Goal: Download file/media

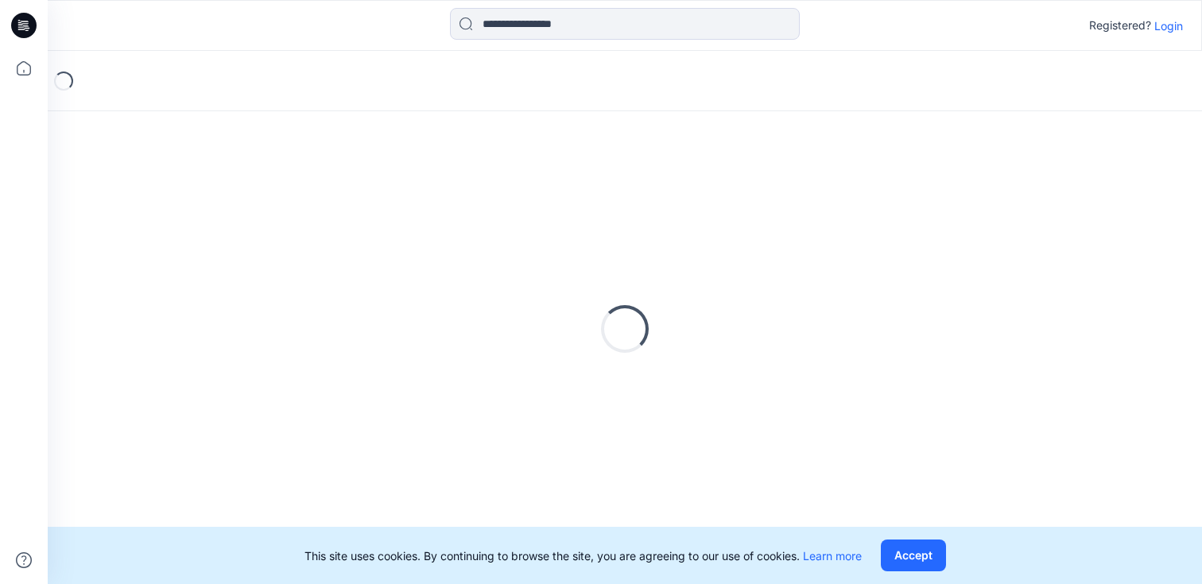
click at [1176, 22] on p "Login" at bounding box center [1168, 25] width 29 height 17
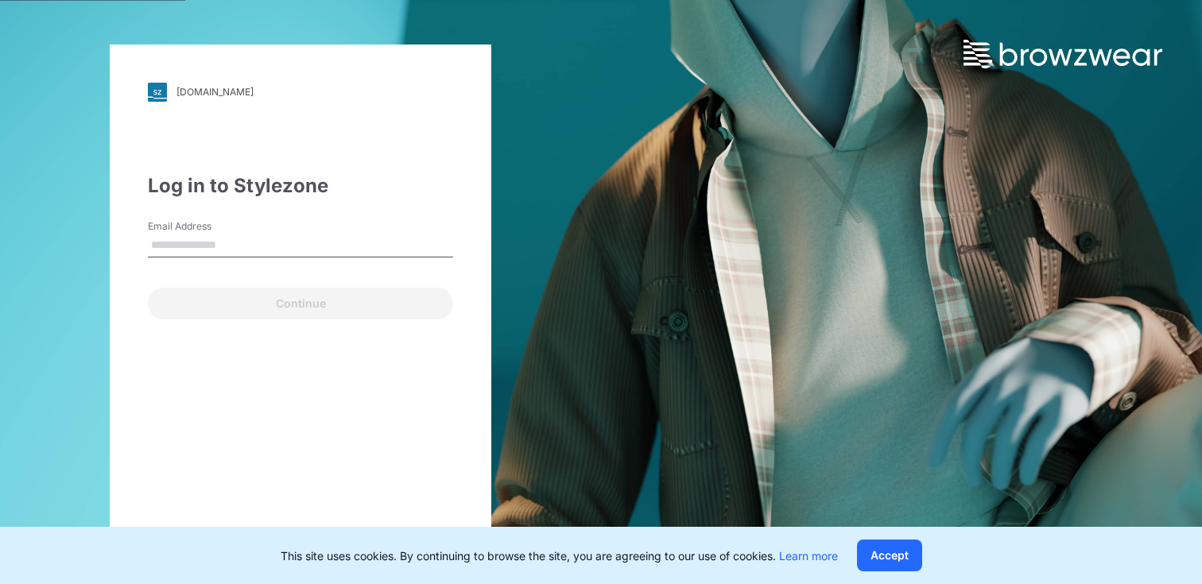
click at [160, 240] on input "Email Address" at bounding box center [300, 246] width 305 height 24
type input "**********"
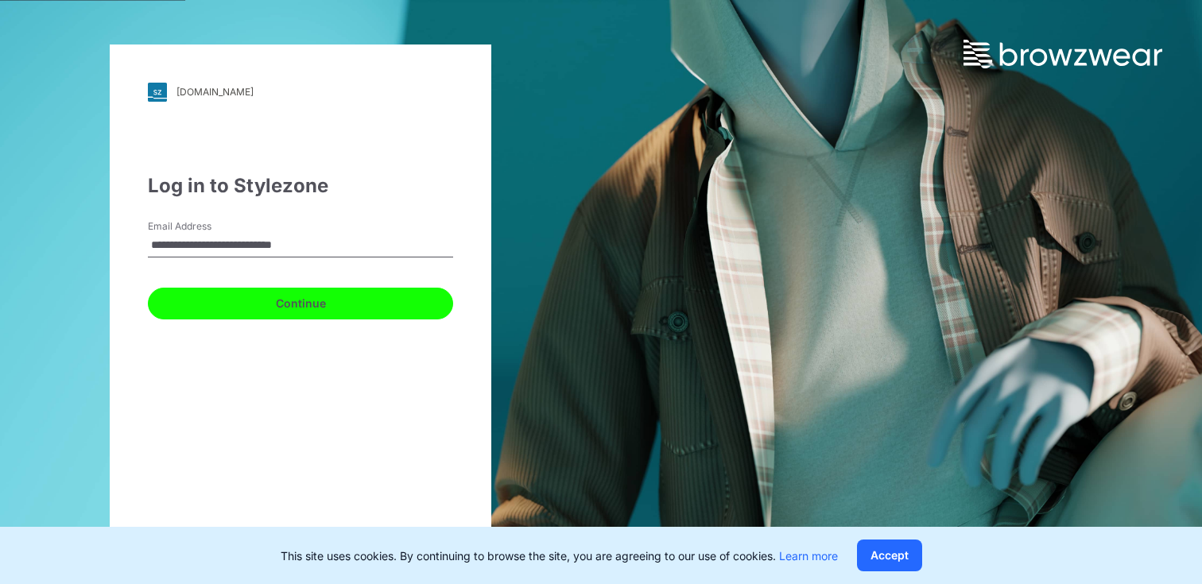
click at [221, 308] on button "Continue" at bounding box center [300, 304] width 305 height 32
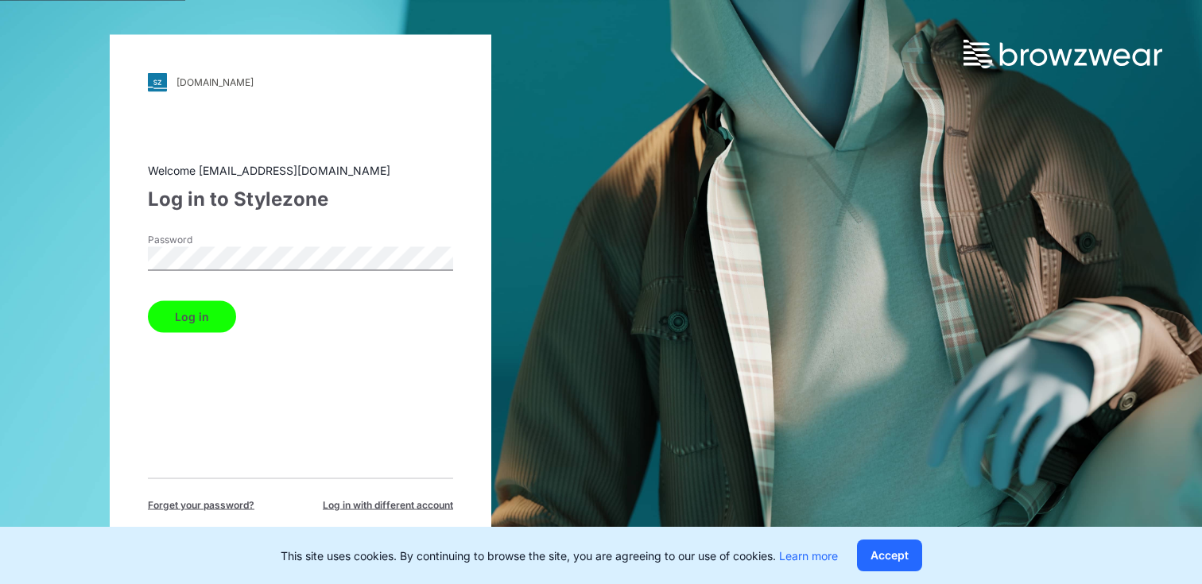
click at [152, 314] on button "Log in" at bounding box center [192, 316] width 88 height 32
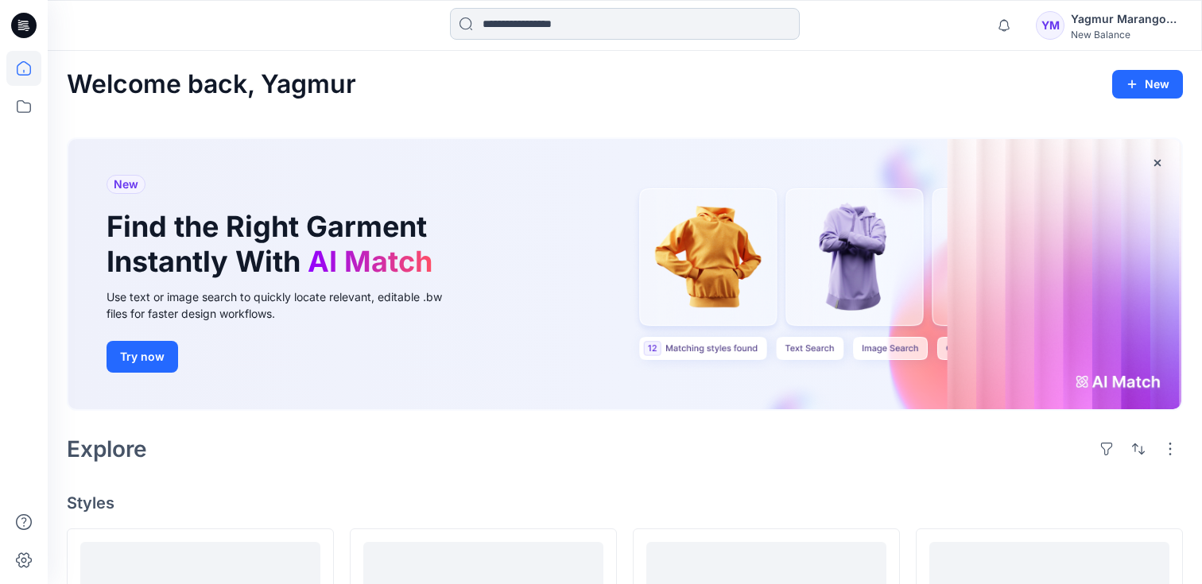
click at [486, 30] on input at bounding box center [625, 24] width 350 height 32
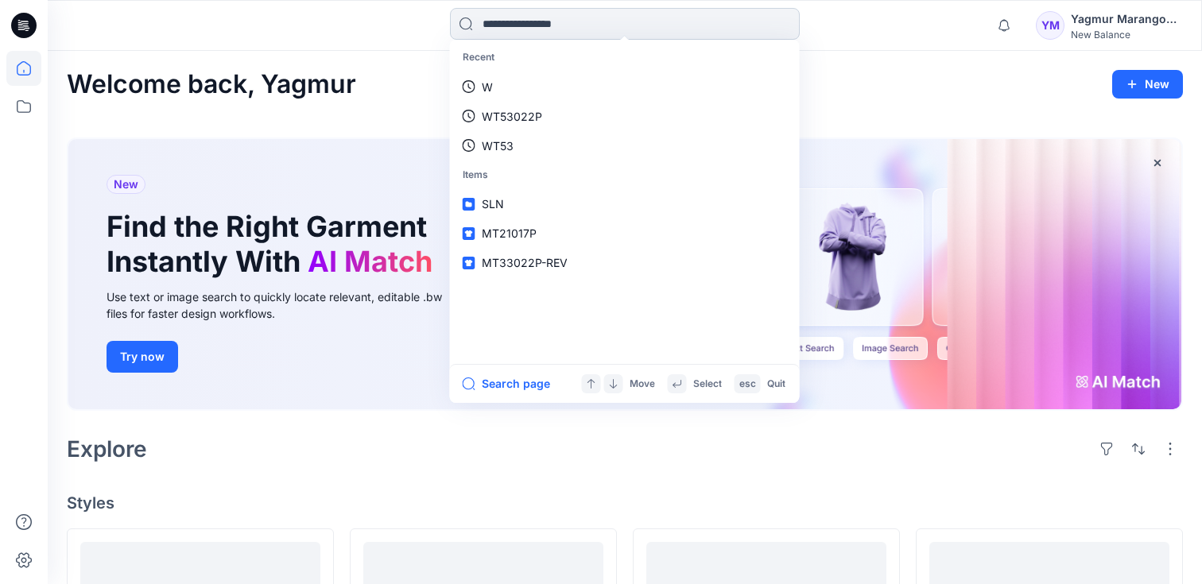
paste input "********"
type input "********"
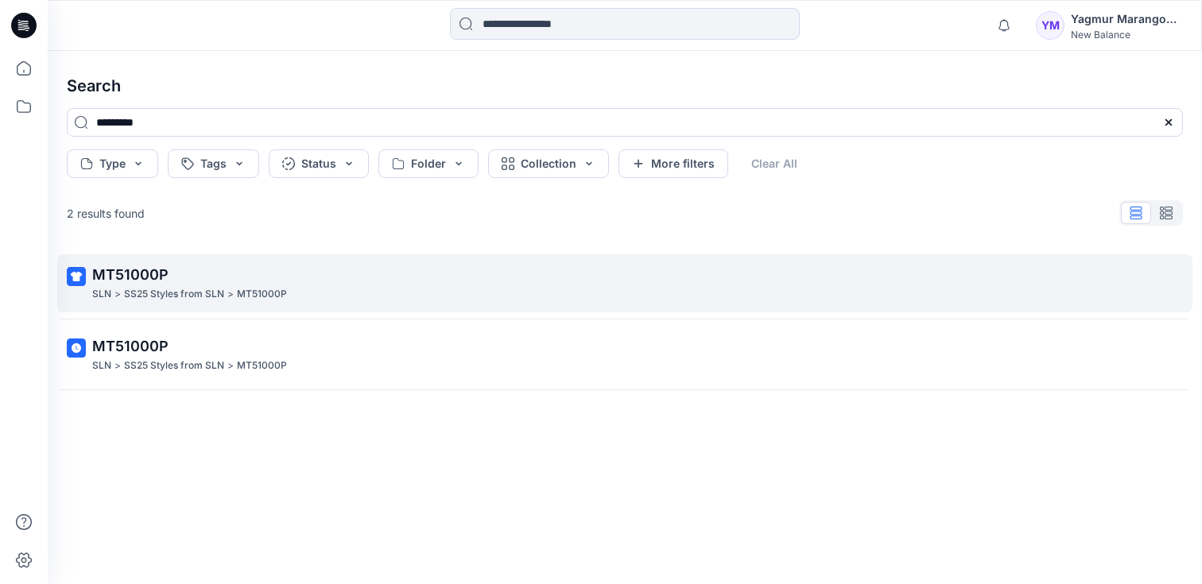
click at [249, 299] on p "MT51000P" at bounding box center [262, 294] width 50 height 17
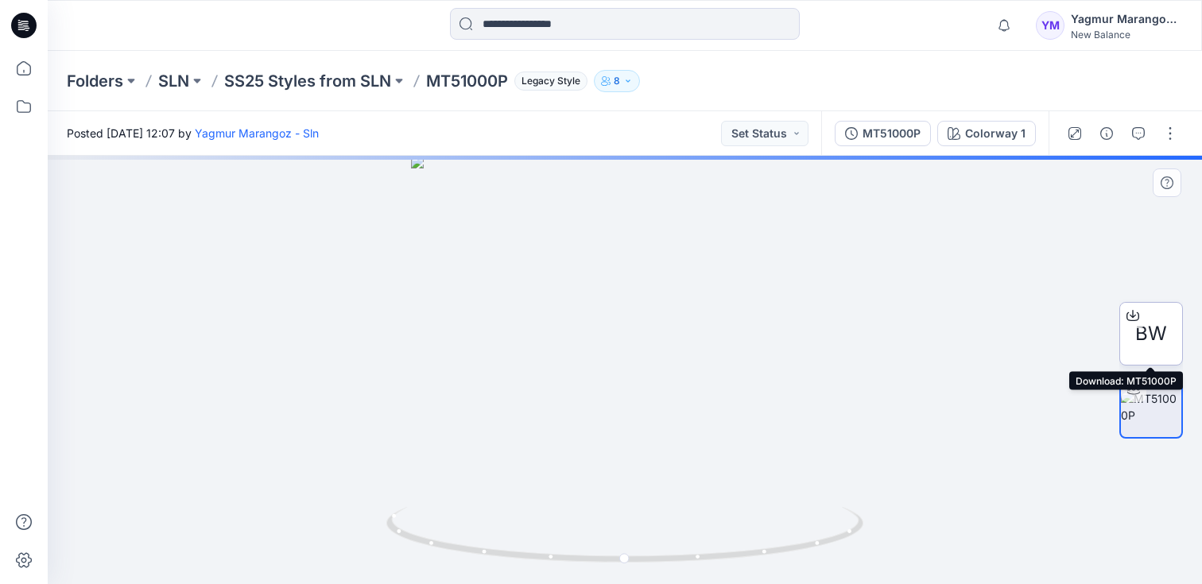
click at [1134, 315] on icon at bounding box center [1132, 313] width 6 height 8
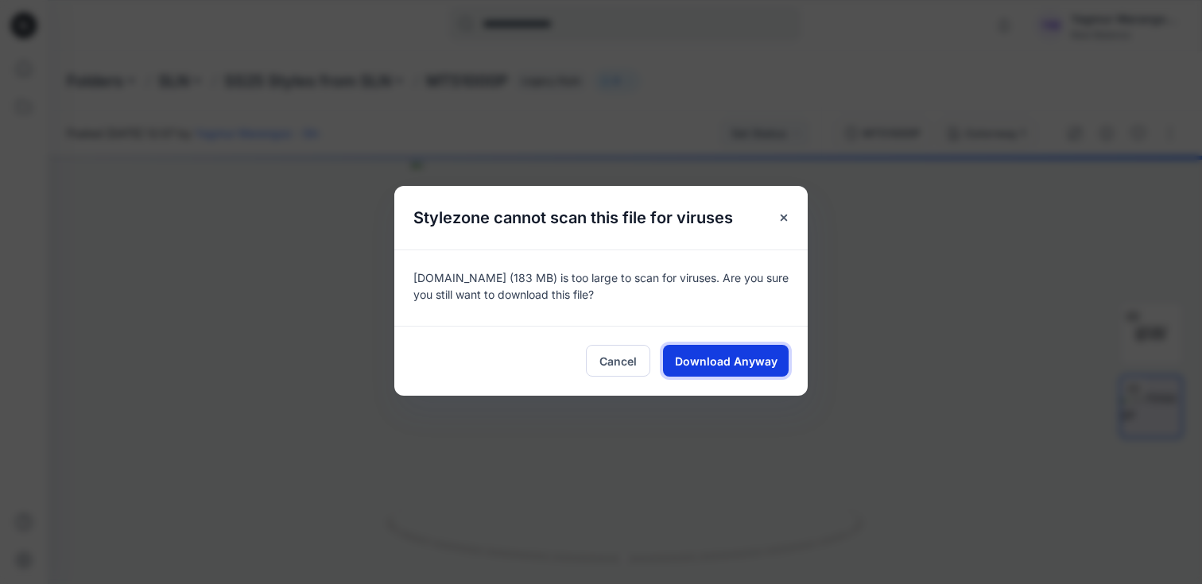
click at [708, 358] on span "Download Anyway" at bounding box center [726, 361] width 103 height 17
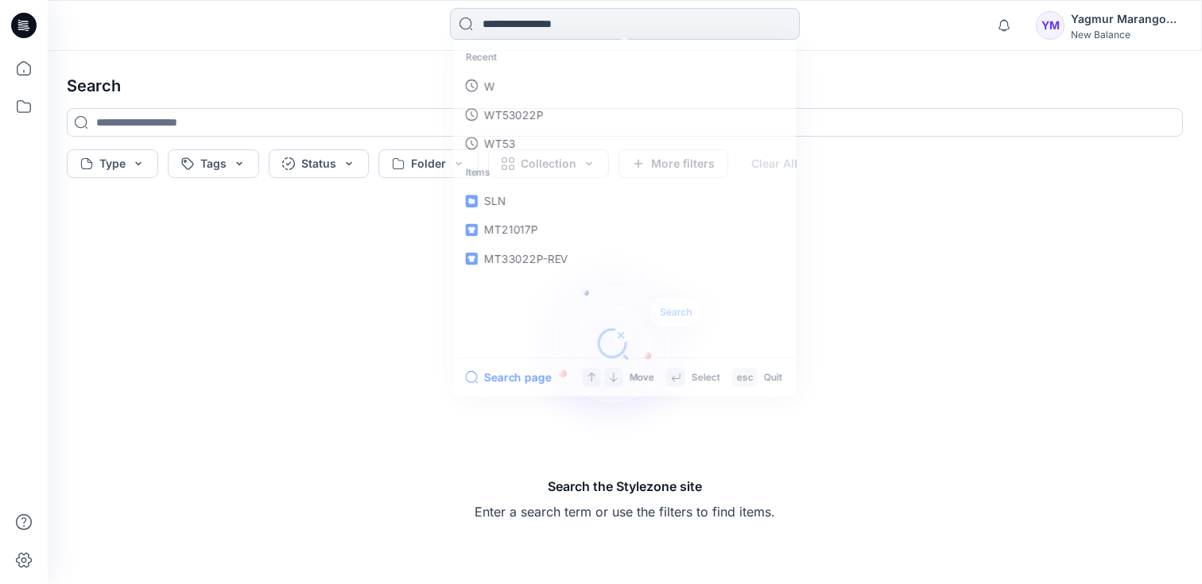
click at [591, 37] on input at bounding box center [625, 24] width 350 height 32
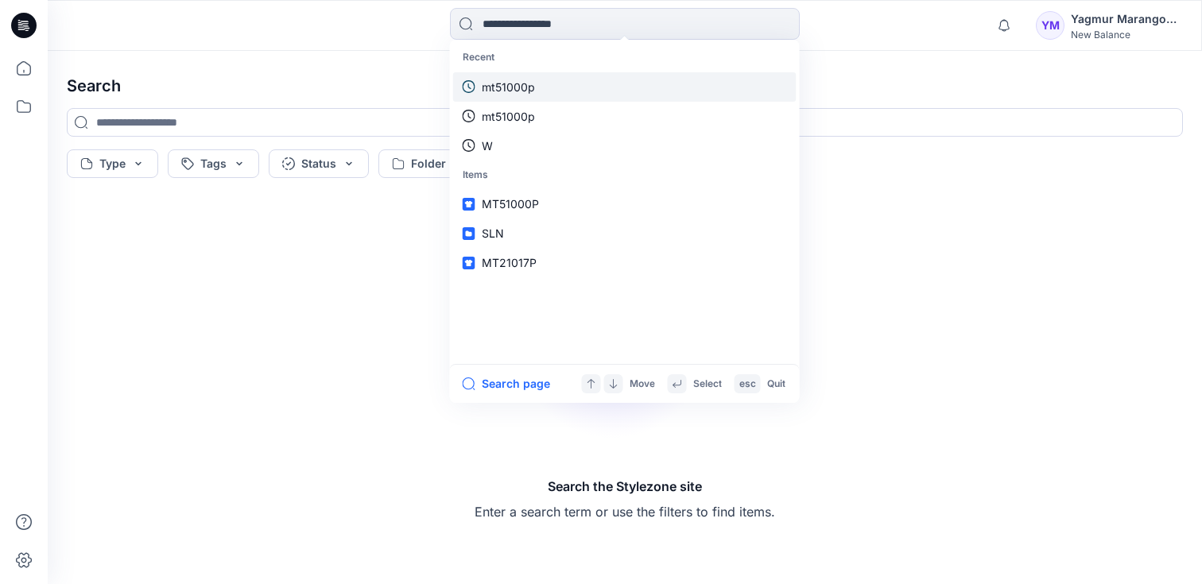
click at [571, 77] on link "mt51000p" at bounding box center [624, 86] width 343 height 29
type input "********"
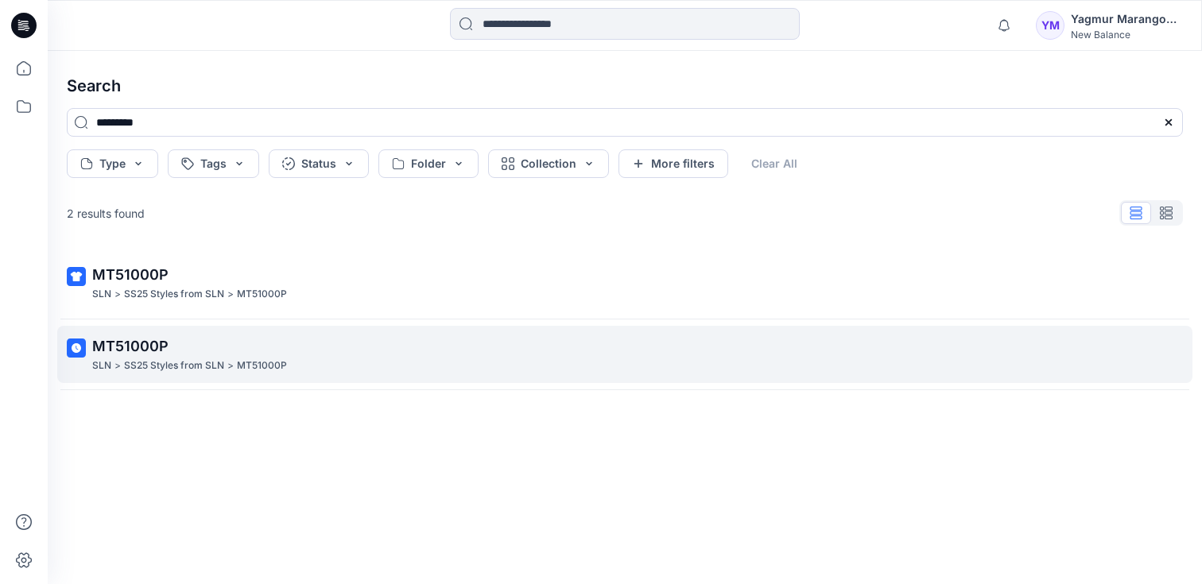
click at [296, 365] on div "SLN > SS25 Styles from SLN > MT51000P" at bounding box center [623, 366] width 1062 height 17
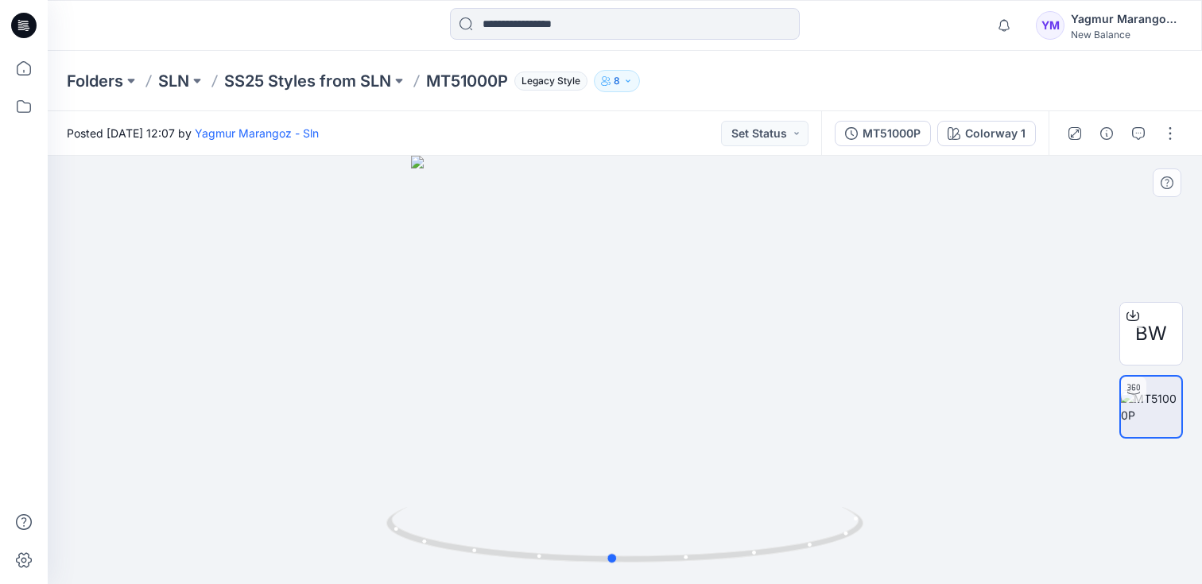
drag, startPoint x: 650, startPoint y: 384, endPoint x: 161, endPoint y: 315, distance: 494.5
click at [161, 315] on div at bounding box center [625, 370] width 1154 height 428
click at [169, 81] on p "SLN" at bounding box center [173, 81] width 31 height 22
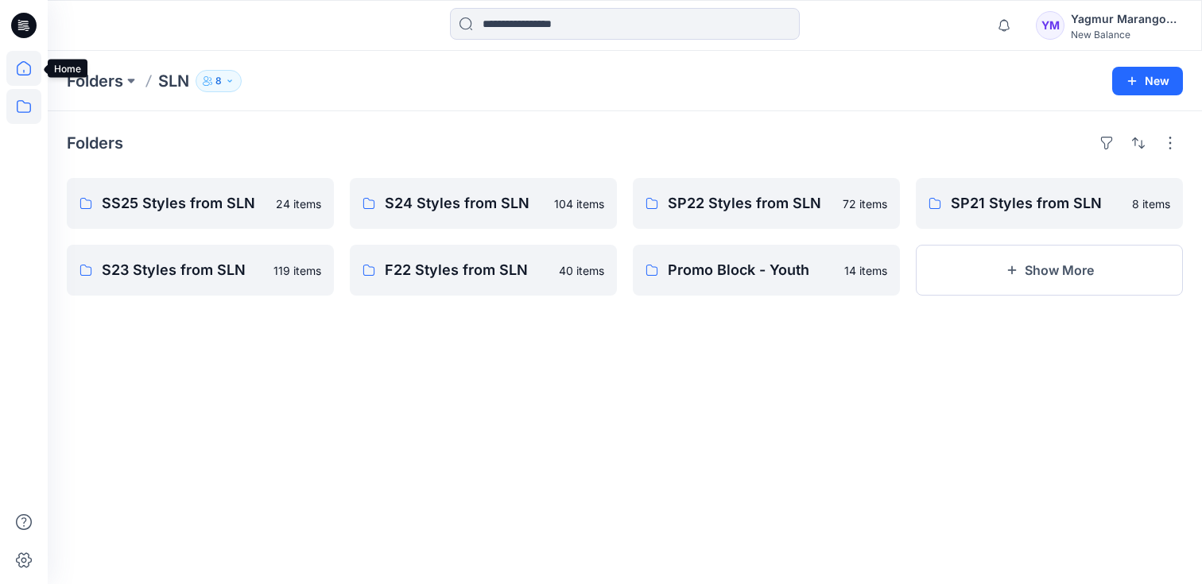
click at [35, 59] on icon at bounding box center [23, 68] width 35 height 35
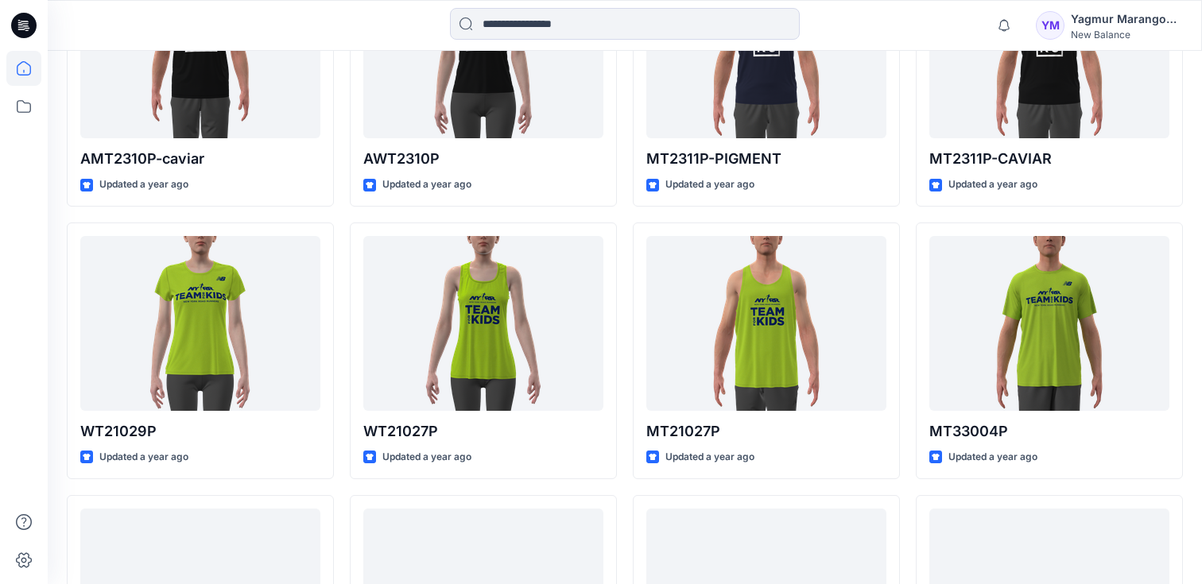
scroll to position [5592, 0]
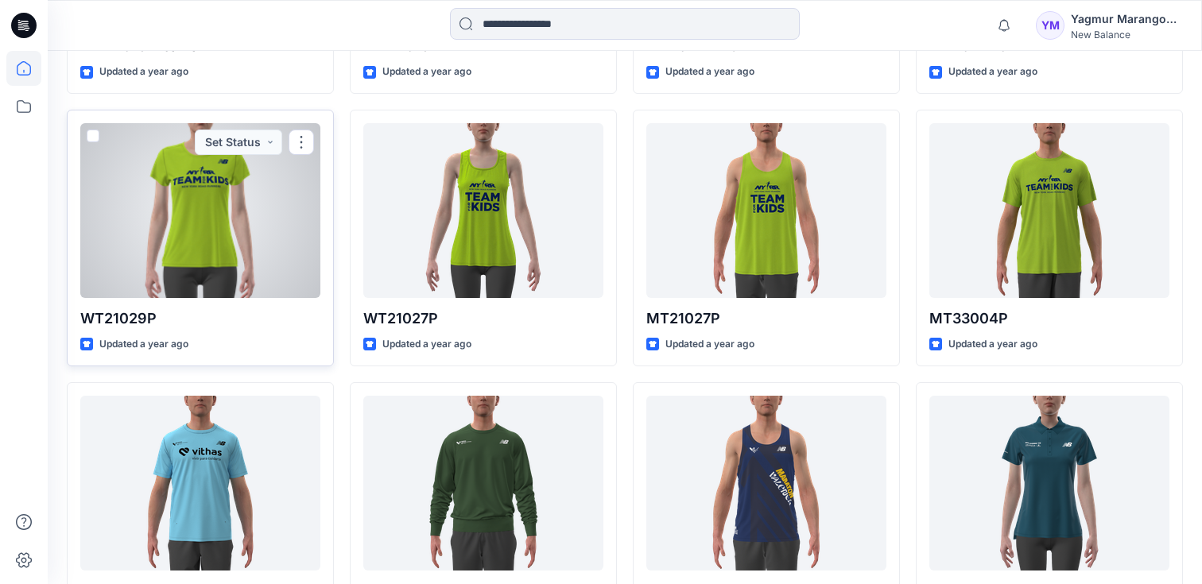
click at [146, 234] on div at bounding box center [200, 210] width 240 height 175
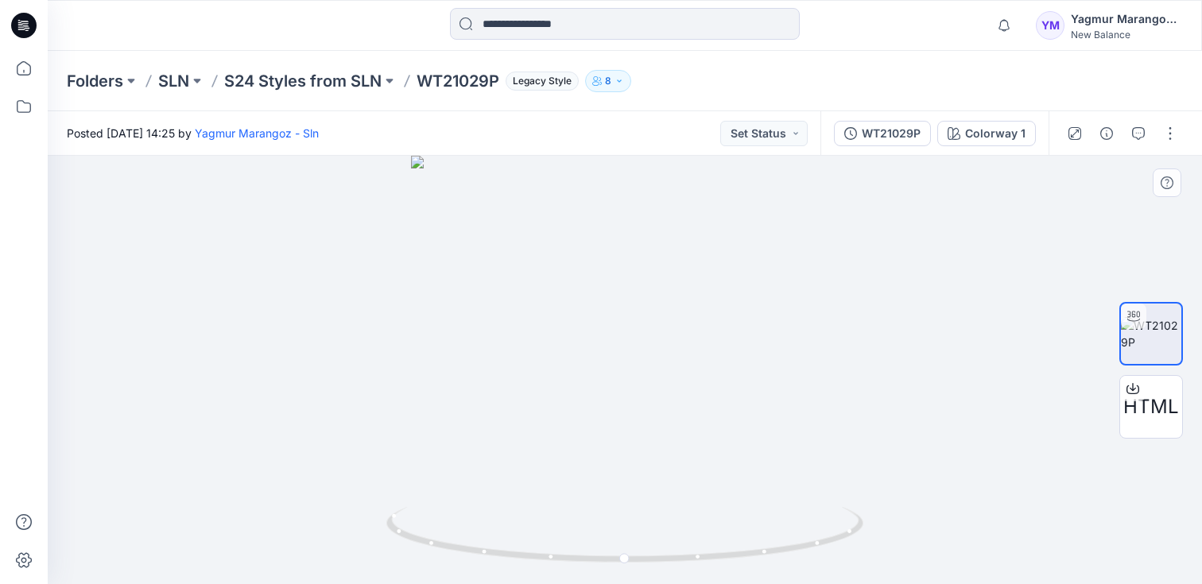
drag, startPoint x: 1166, startPoint y: 354, endPoint x: 993, endPoint y: 351, distance: 173.3
click at [982, 355] on div "HTML Colorway 1 Loading... Material Properties Loading..." at bounding box center [625, 370] width 1154 height 428
click at [1134, 320] on icon at bounding box center [1133, 316] width 13 height 10
click at [985, 125] on div "Colorway 1" at bounding box center [995, 133] width 60 height 17
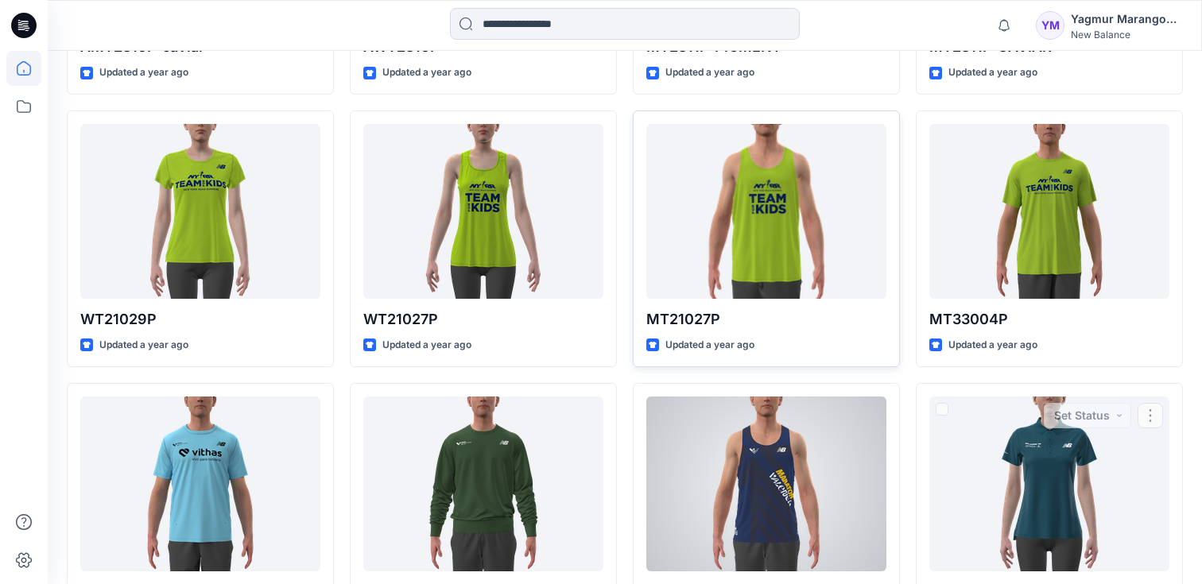
scroll to position [5589, 0]
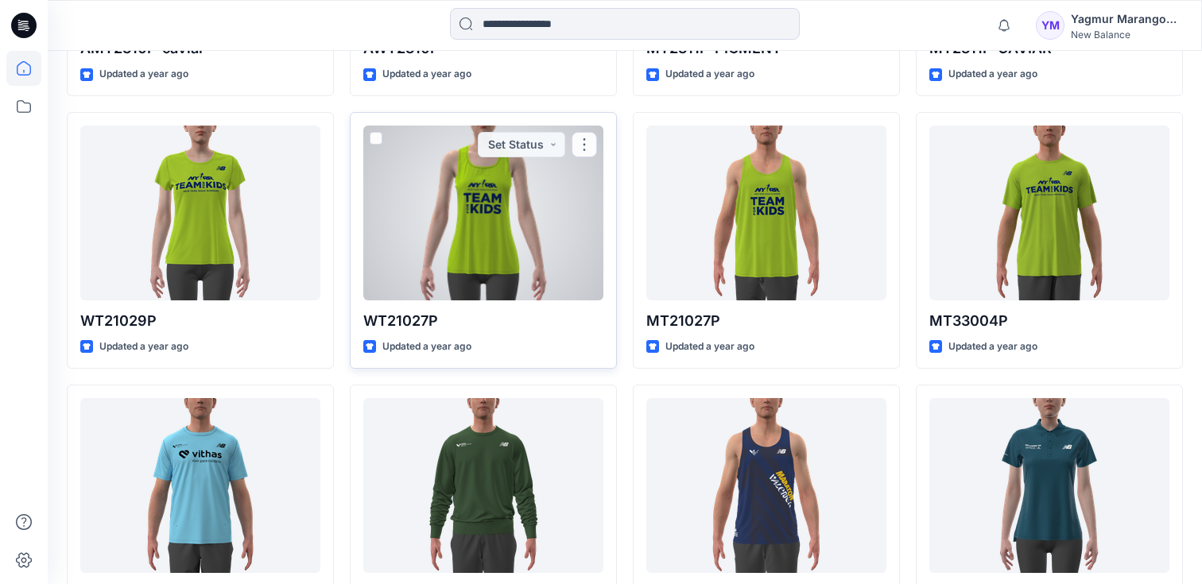
click at [473, 255] on div at bounding box center [483, 213] width 240 height 175
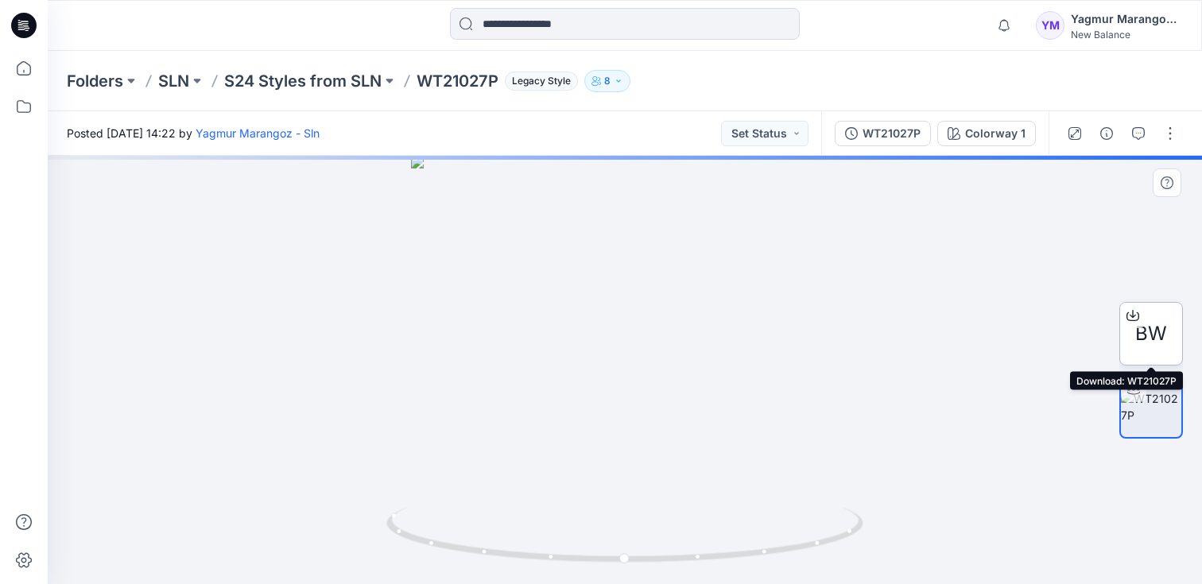
click at [1135, 312] on icon at bounding box center [1132, 315] width 13 height 13
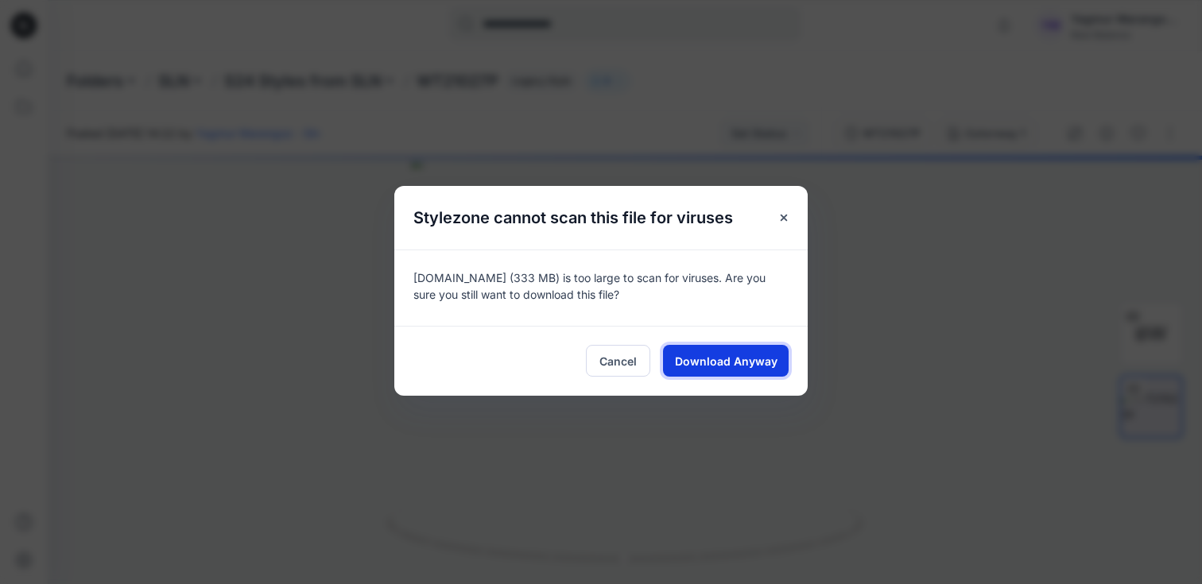
click at [698, 357] on span "Download Anyway" at bounding box center [726, 361] width 103 height 17
